Goal: Browse casually

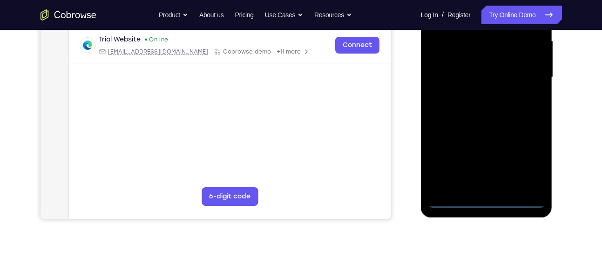
scroll to position [224, 0]
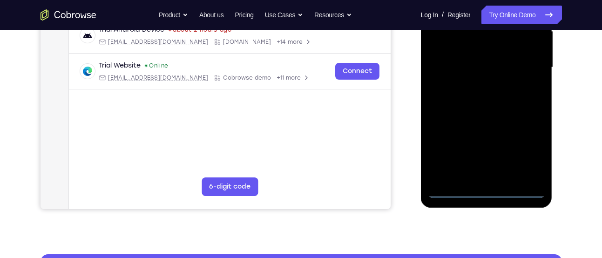
click at [485, 189] on div at bounding box center [486, 67] width 117 height 261
click at [529, 145] on div at bounding box center [486, 67] width 117 height 261
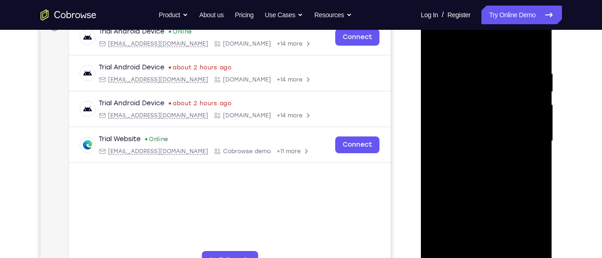
scroll to position [151, 0]
click at [455, 48] on div at bounding box center [486, 140] width 117 height 261
click at [524, 134] on div at bounding box center [486, 140] width 117 height 261
click at [476, 157] on div at bounding box center [486, 140] width 117 height 261
click at [452, 130] on div at bounding box center [486, 140] width 117 height 261
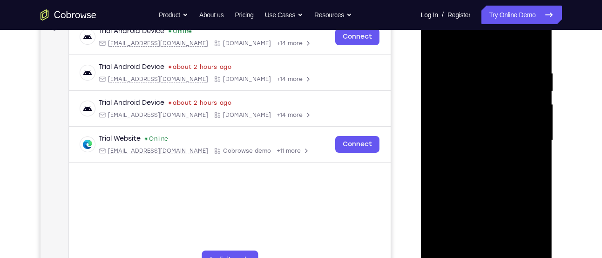
click at [454, 121] on div at bounding box center [486, 140] width 117 height 261
click at [476, 141] on div at bounding box center [486, 140] width 117 height 261
click at [489, 173] on div at bounding box center [486, 140] width 117 height 261
click at [526, 47] on div at bounding box center [486, 140] width 117 height 261
click at [471, 170] on div at bounding box center [486, 140] width 117 height 261
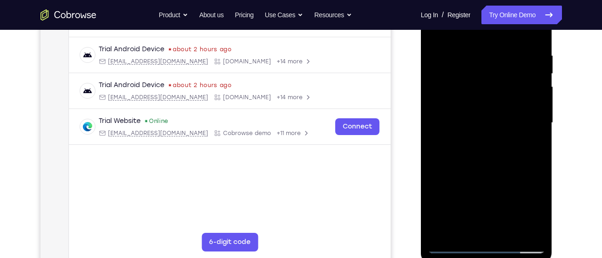
scroll to position [180, 0]
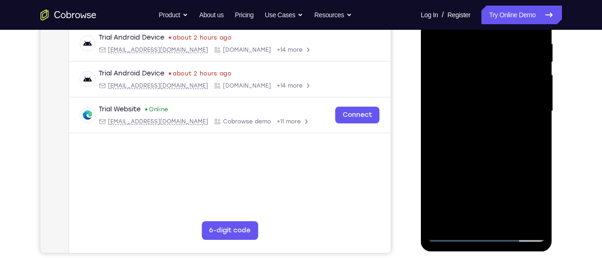
click at [486, 156] on div at bounding box center [486, 111] width 117 height 261
click at [511, 219] on div at bounding box center [486, 111] width 117 height 261
click at [486, 161] on div at bounding box center [486, 111] width 117 height 261
click at [476, 84] on div at bounding box center [486, 111] width 117 height 261
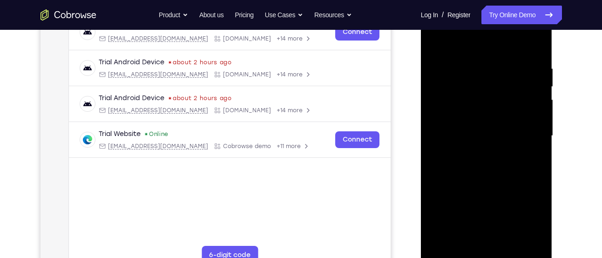
scroll to position [157, 0]
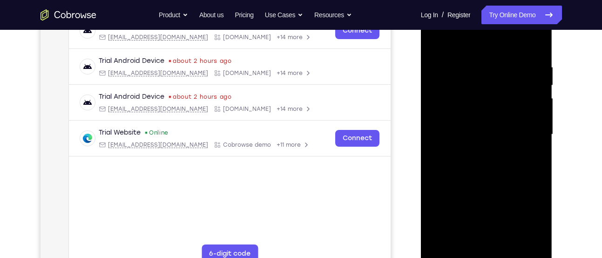
click at [473, 164] on div at bounding box center [486, 134] width 117 height 261
click at [538, 42] on div at bounding box center [486, 134] width 117 height 261
click at [508, 159] on div at bounding box center [486, 134] width 117 height 261
click at [498, 207] on div at bounding box center [486, 134] width 117 height 261
click at [526, 188] on div at bounding box center [486, 134] width 117 height 261
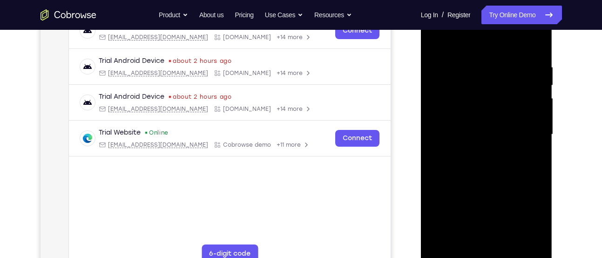
click at [526, 188] on div at bounding box center [486, 134] width 117 height 261
click at [479, 191] on div at bounding box center [486, 134] width 117 height 261
click at [519, 174] on div at bounding box center [486, 134] width 117 height 261
click at [511, 173] on div at bounding box center [486, 134] width 117 height 261
click at [523, 174] on div at bounding box center [486, 134] width 117 height 261
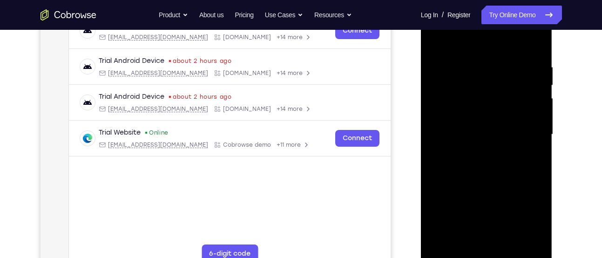
click at [529, 157] on div at bounding box center [486, 134] width 117 height 261
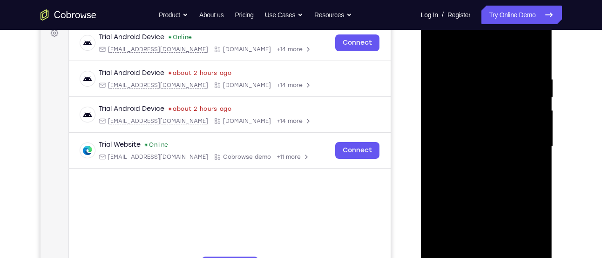
scroll to position [141, 0]
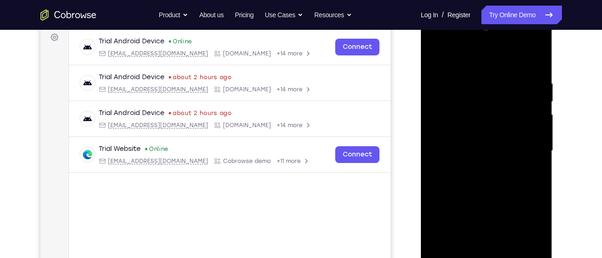
click at [435, 58] on div at bounding box center [486, 150] width 117 height 261
click at [438, 56] on div at bounding box center [486, 150] width 117 height 261
drag, startPoint x: 529, startPoint y: 77, endPoint x: 416, endPoint y: 82, distance: 113.3
click at [421, 82] on html "Online web based iOS Simulators and Android Emulators. Run iPhone, iPad, Mobile…" at bounding box center [487, 153] width 133 height 279
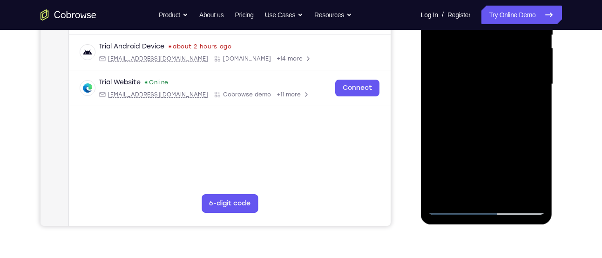
scroll to position [208, 0]
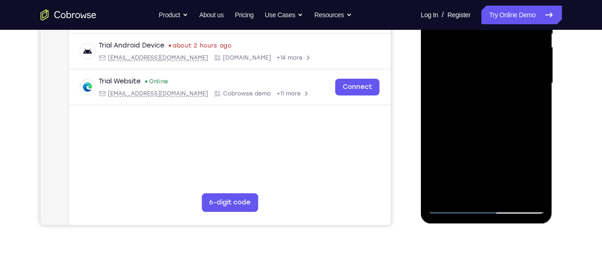
click at [508, 192] on div at bounding box center [486, 83] width 117 height 261
click at [476, 56] on div at bounding box center [486, 83] width 117 height 261
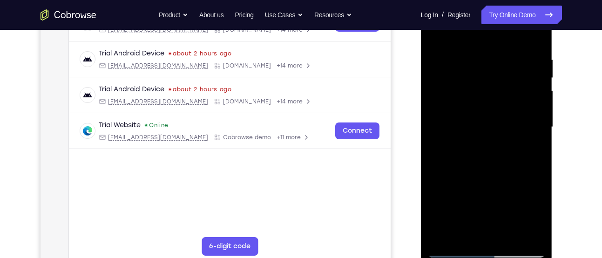
scroll to position [162, 0]
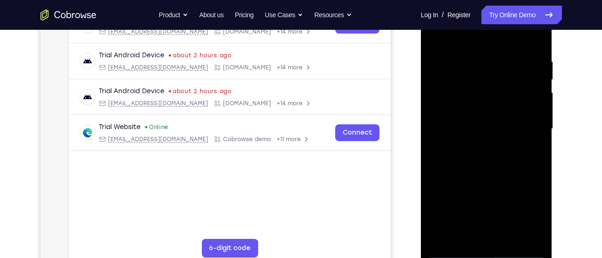
click at [435, 36] on div at bounding box center [486, 129] width 117 height 261
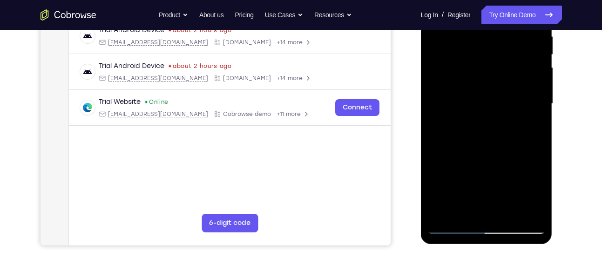
scroll to position [189, 0]
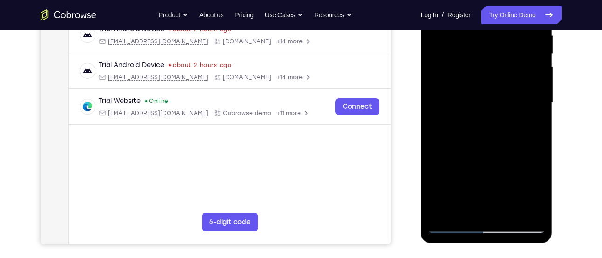
click at [453, 225] on div at bounding box center [486, 103] width 117 height 261
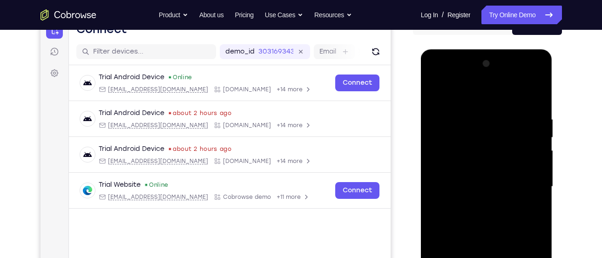
scroll to position [103, 0]
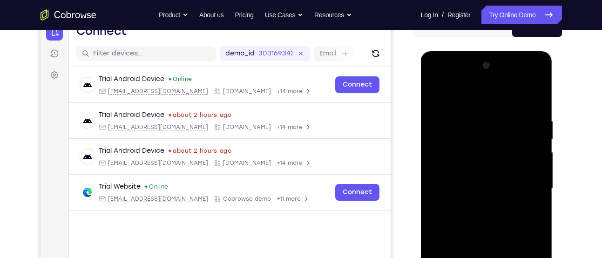
click at [431, 95] on div at bounding box center [486, 188] width 117 height 261
click at [440, 95] on div at bounding box center [486, 188] width 117 height 261
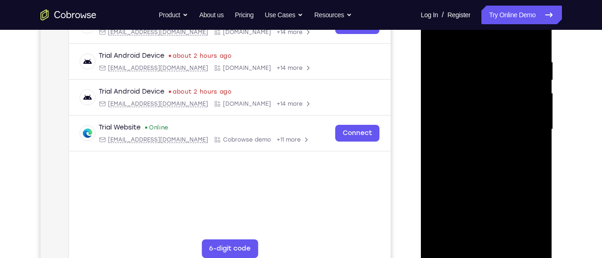
scroll to position [162, 0]
click at [507, 237] on div at bounding box center [486, 129] width 117 height 261
click at [452, 252] on div at bounding box center [486, 129] width 117 height 261
drag, startPoint x: 472, startPoint y: 89, endPoint x: 464, endPoint y: 173, distance: 83.7
click at [464, 173] on div at bounding box center [486, 129] width 117 height 261
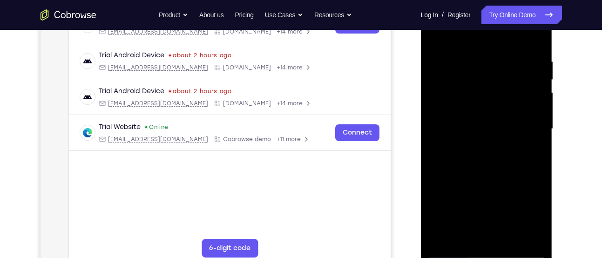
click at [508, 241] on div at bounding box center [486, 129] width 117 height 261
click at [477, 104] on div at bounding box center [486, 129] width 117 height 261
click at [436, 34] on div at bounding box center [486, 129] width 117 height 261
